Goal: Check status

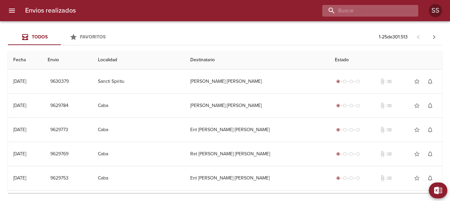
click at [382, 10] on input "buscar" at bounding box center [365, 11] width 85 height 12
type input "[PERSON_NAME]"
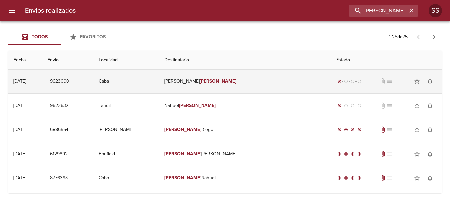
click at [233, 84] on td "[PERSON_NAME]" at bounding box center [245, 82] width 172 height 24
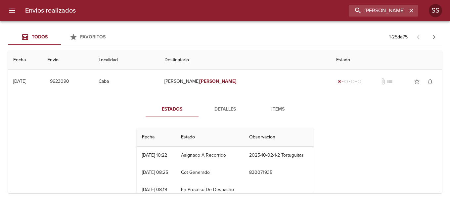
click at [223, 106] on span "Detalles" at bounding box center [225, 109] width 45 height 8
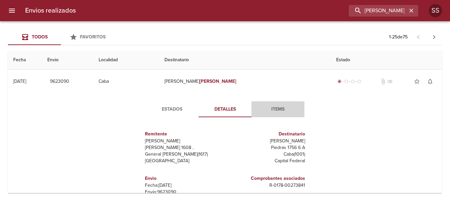
click at [278, 109] on span "Items" at bounding box center [278, 109] width 45 height 8
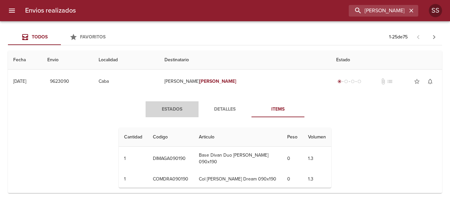
click at [181, 109] on span "Estados" at bounding box center [172, 109] width 45 height 8
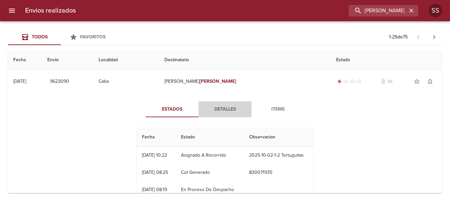
click at [215, 108] on span "Detalles" at bounding box center [225, 109] width 45 height 8
